Goal: Book appointment/travel/reservation

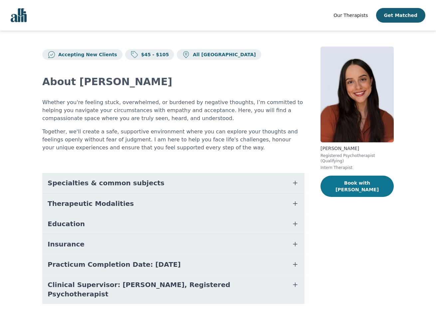
click at [351, 178] on button "Book with [PERSON_NAME]" at bounding box center [356, 186] width 73 height 21
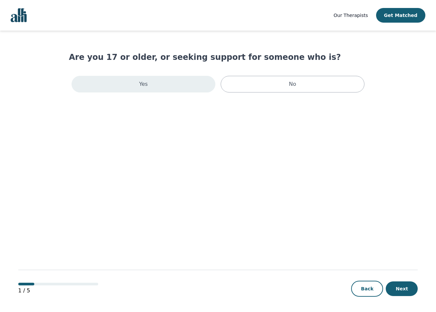
click at [188, 92] on div "Yes" at bounding box center [144, 84] width 144 height 17
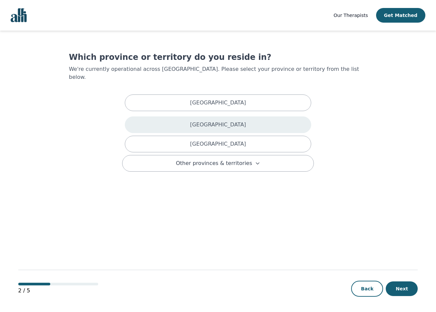
click at [188, 116] on div "[GEOGRAPHIC_DATA]" at bounding box center [218, 124] width 186 height 17
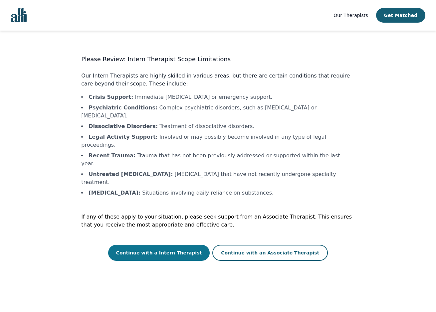
click at [168, 245] on button "Continue with a Intern Therapist" at bounding box center [159, 253] width 102 height 16
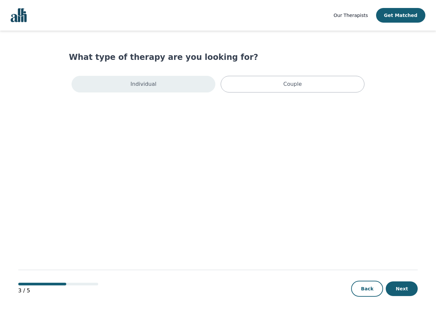
click at [181, 88] on div "Individual" at bounding box center [144, 84] width 144 height 17
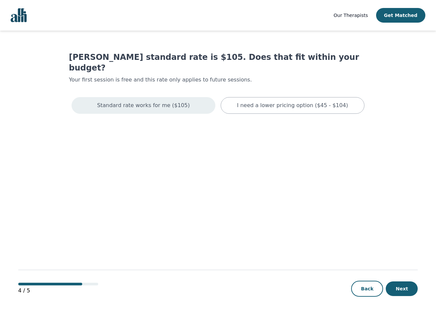
click at [192, 101] on div "Standard rate works for me ($105)" at bounding box center [144, 105] width 144 height 17
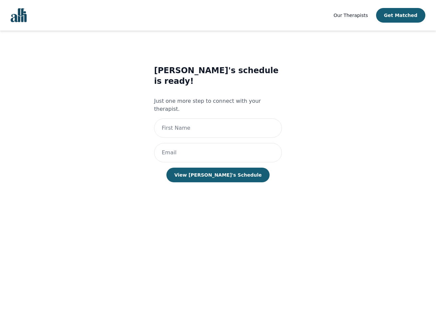
click at [255, 120] on div "[PERSON_NAME]'s schedule is ready! Just one more step to connect with your ther…" at bounding box center [218, 130] width 128 height 130
click at [252, 118] on input "text" at bounding box center [218, 127] width 128 height 19
type input "l"
click at [221, 143] on input "email" at bounding box center [218, 152] width 128 height 19
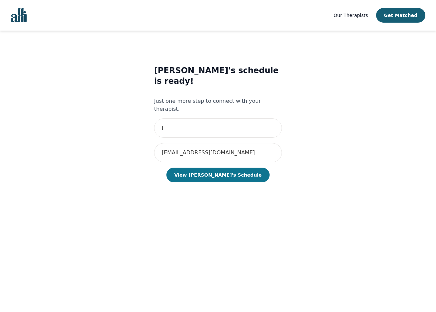
click at [214, 168] on button "View [PERSON_NAME]'s Schedule" at bounding box center [217, 175] width 103 height 15
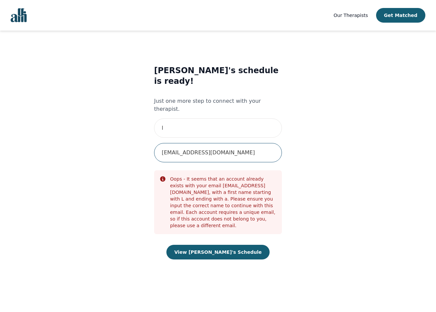
click at [207, 143] on input "[EMAIL_ADDRESS][DOMAIN_NAME]" at bounding box center [218, 152] width 128 height 19
type input "[EMAIL_ADDRESS][DOMAIN_NAME]"
click at [228, 219] on div "[PERSON_NAME]'s schedule is ready! Just one more step to connect with your ther…" at bounding box center [218, 169] width 128 height 208
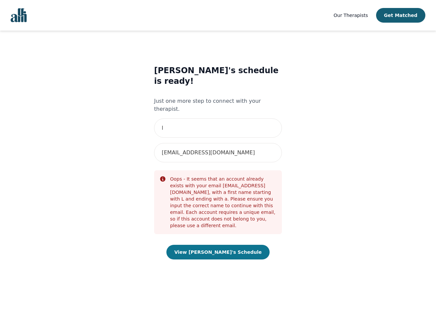
click at [227, 245] on button "View [PERSON_NAME]'s Schedule" at bounding box center [217, 252] width 103 height 15
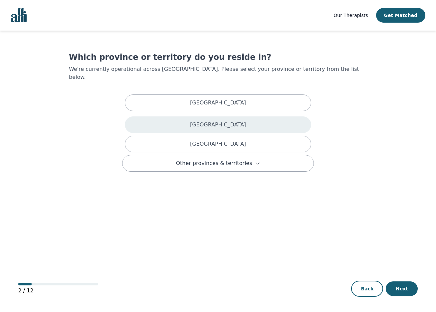
click at [135, 116] on div "[GEOGRAPHIC_DATA]" at bounding box center [218, 124] width 186 height 17
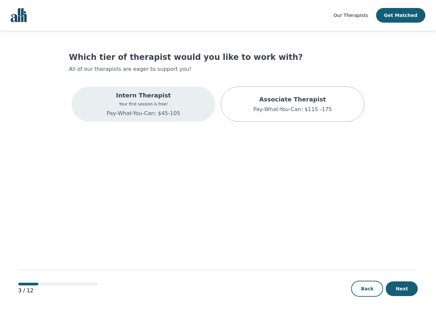
click at [189, 113] on div "Intern Therapist Your first session is free! Pay-What-You-Can: $45-105" at bounding box center [144, 104] width 144 height 35
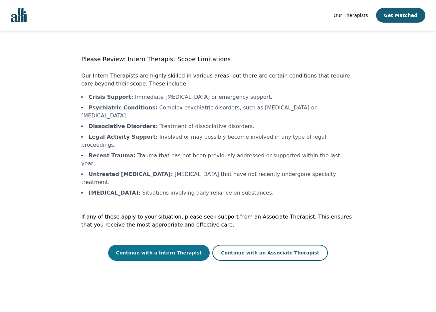
click at [182, 245] on button "Continue with a Intern Therapist" at bounding box center [159, 253] width 102 height 16
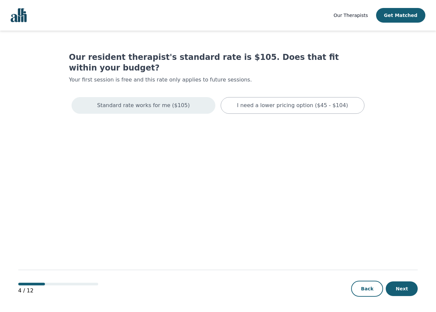
click at [172, 102] on p "Standard rate works for me ($105)" at bounding box center [143, 106] width 93 height 8
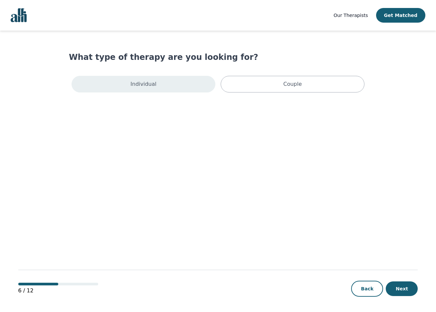
click at [172, 90] on div "Individual" at bounding box center [144, 84] width 144 height 17
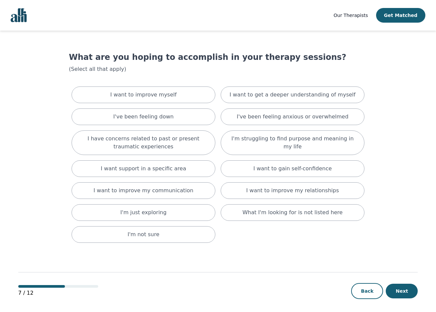
click at [399, 284] on div "Back Next" at bounding box center [384, 291] width 67 height 16
click at [399, 290] on button "Next" at bounding box center [402, 291] width 32 height 15
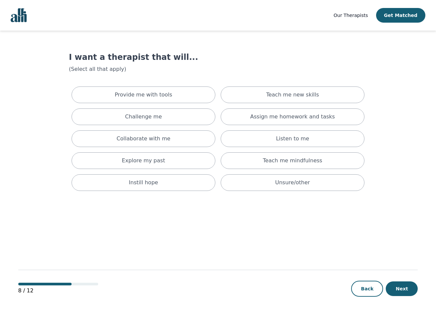
click at [399, 290] on button "Next" at bounding box center [402, 289] width 32 height 15
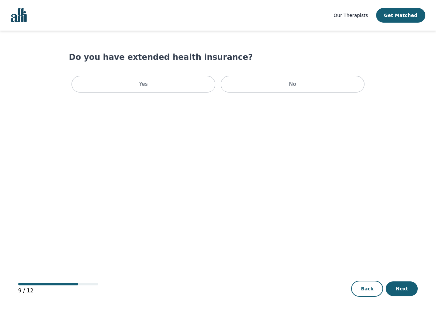
click at [399, 290] on button "Next" at bounding box center [402, 289] width 32 height 15
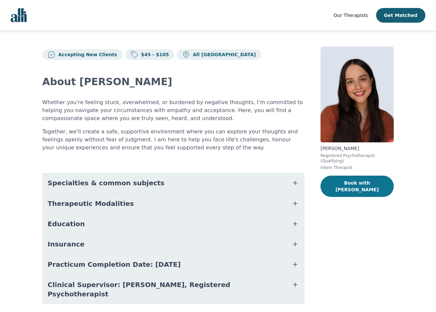
click at [346, 184] on button "Book with [PERSON_NAME]" at bounding box center [356, 186] width 73 height 21
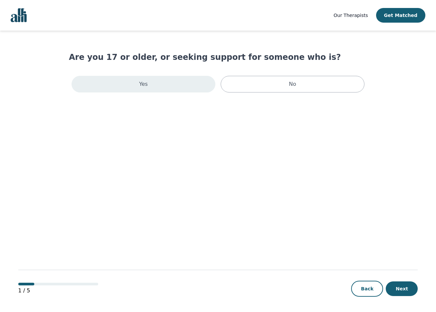
click at [179, 84] on div "Yes" at bounding box center [144, 84] width 144 height 17
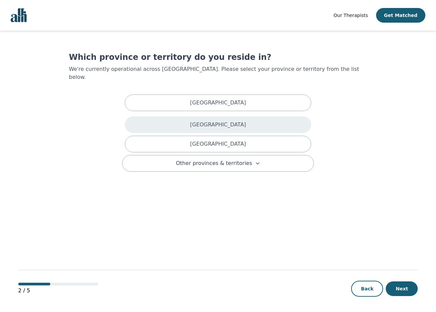
click at [184, 116] on div "[GEOGRAPHIC_DATA]" at bounding box center [218, 124] width 186 height 17
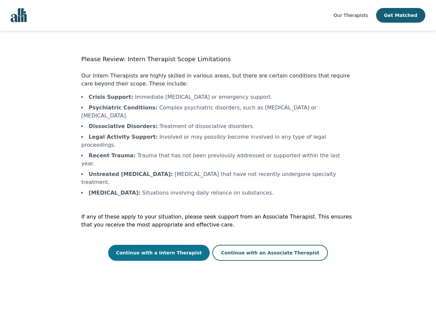
click at [185, 245] on button "Continue with a Intern Therapist" at bounding box center [159, 253] width 102 height 16
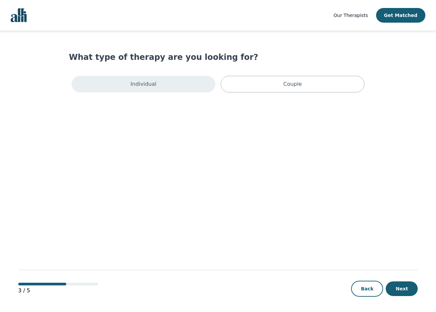
click at [160, 88] on div "Individual" at bounding box center [144, 84] width 144 height 17
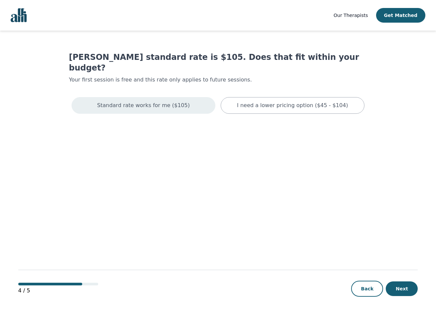
click at [160, 97] on div "Standard rate works for me ($105)" at bounding box center [144, 105] width 144 height 17
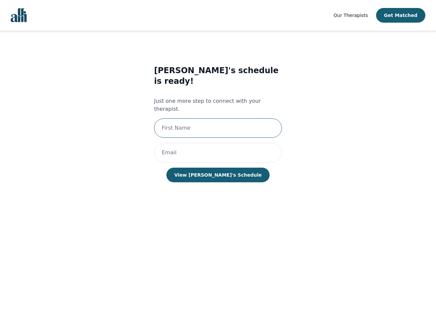
click at [170, 118] on input "text" at bounding box center [218, 127] width 128 height 19
type input "l"
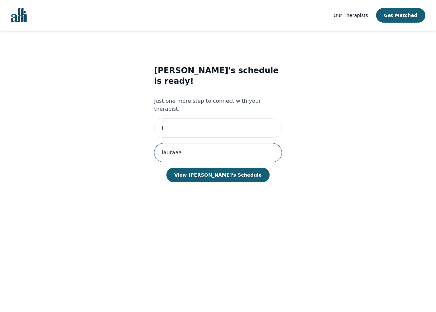
click at [166, 168] on button "View Laura's Schedule" at bounding box center [217, 175] width 103 height 15
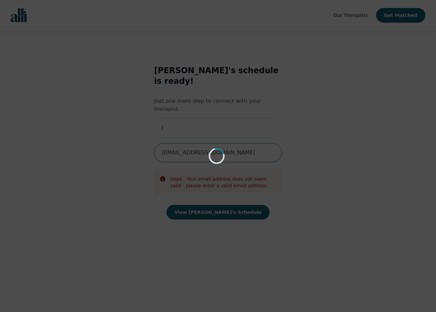
type input "lauraaag98@gmail.com"
click at [225, 189] on div "Loading..." at bounding box center [218, 156] width 436 height 312
